Goal: Obtain resource: Download file/media

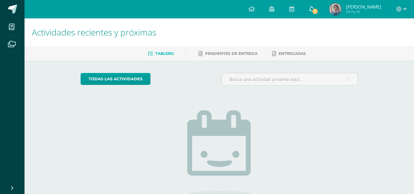
click at [312, 11] on icon at bounding box center [311, 9] width 5 height 6
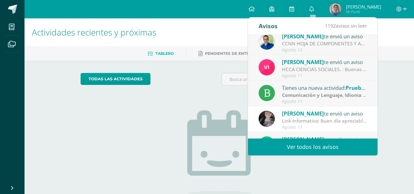
scroll to position [61, 0]
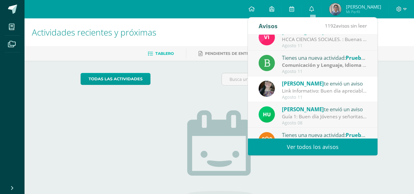
click at [314, 88] on div "Link Informativo: Buen día apreciables estudiantes, es un gusto dirigirme a ust…" at bounding box center [324, 90] width 85 height 7
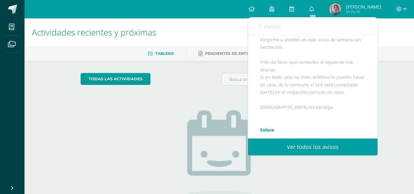
scroll to position [123, 0]
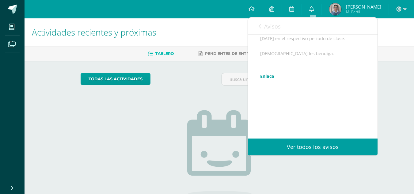
click at [261, 25] on icon at bounding box center [260, 26] width 2 height 5
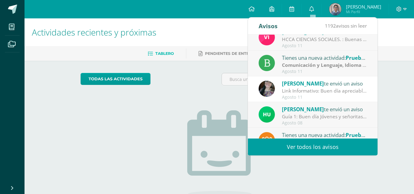
click at [273, 24] on div "Avisos" at bounding box center [268, 25] width 19 height 17
click at [319, 118] on div "Guía 1: Buen día Jóvenes y señoritas que San [PERSON_NAME] Y [PERSON_NAME] les …" at bounding box center [324, 116] width 85 height 7
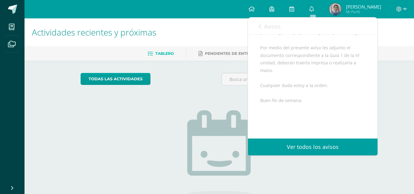
scroll to position [128, 0]
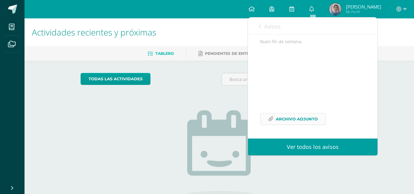
click at [303, 117] on span "Archivo Adjunto" at bounding box center [297, 118] width 42 height 11
click at [269, 28] on span "Avisos" at bounding box center [272, 26] width 17 height 7
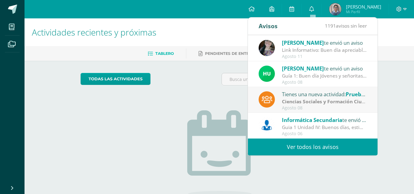
scroll to position [31, 0]
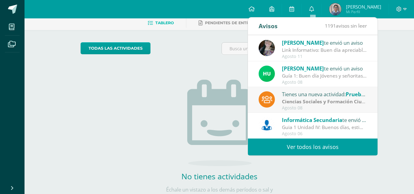
click at [328, 132] on div "Agosto 06" at bounding box center [324, 133] width 85 height 5
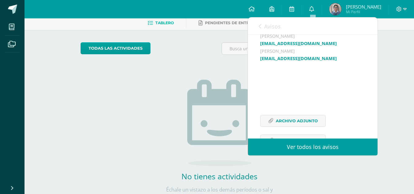
scroll to position [240, 0]
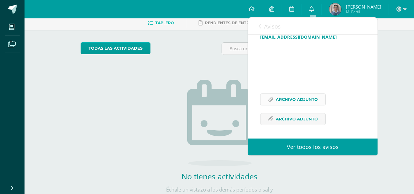
click at [294, 101] on span "Archivo Adjunto" at bounding box center [297, 99] width 42 height 11
